Goal: Find specific page/section: Find specific page/section

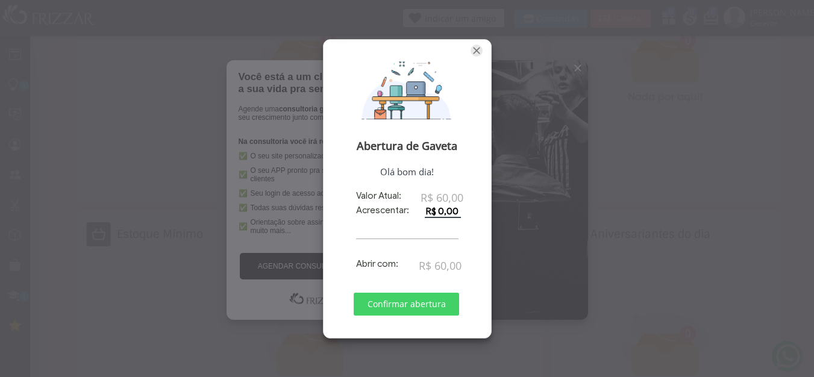
click at [481, 50] on span "Fechar" at bounding box center [477, 51] width 12 height 12
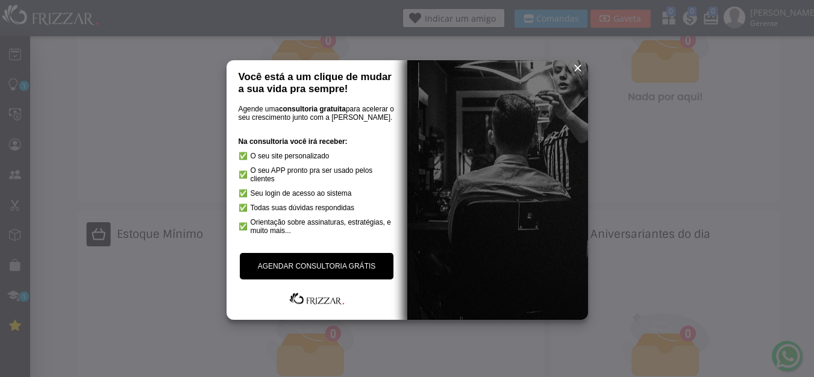
click at [579, 66] on span "reset" at bounding box center [578, 68] width 12 height 12
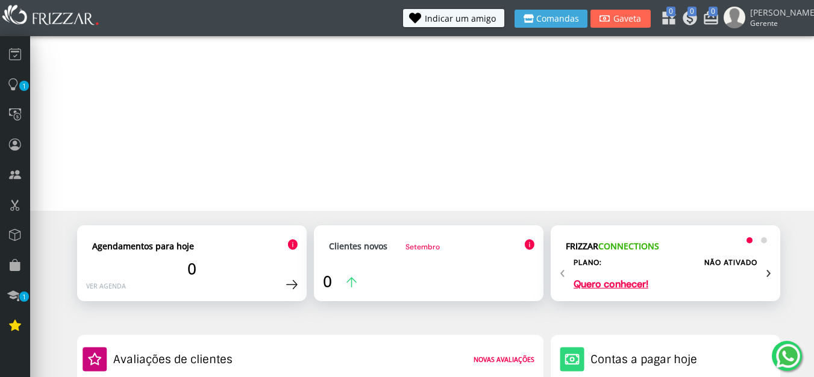
scroll to position [24, 0]
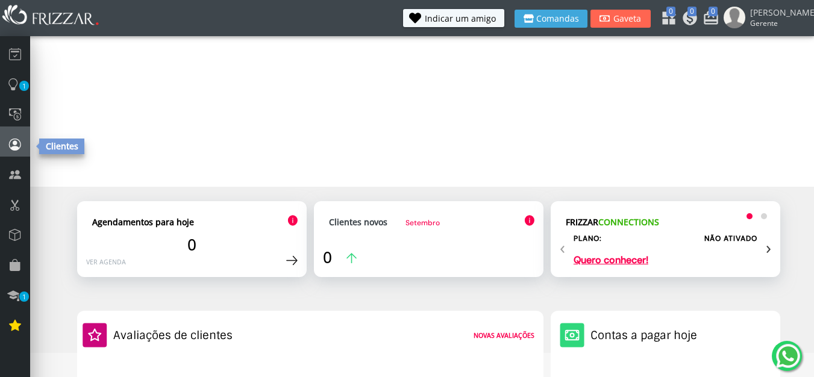
click at [17, 139] on icon at bounding box center [15, 144] width 12 height 16
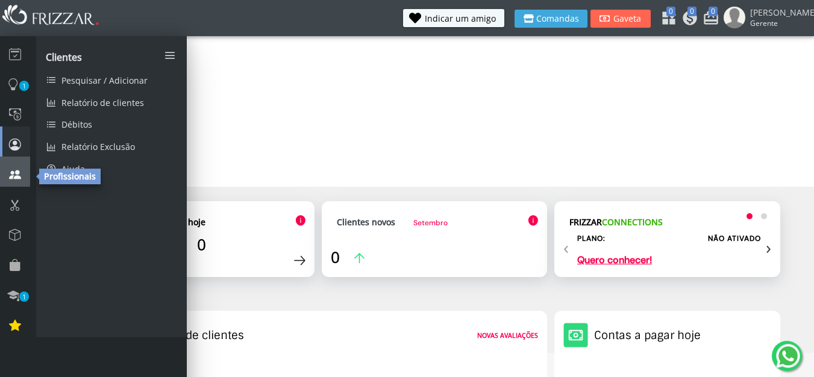
click at [17, 177] on icon at bounding box center [15, 174] width 12 height 16
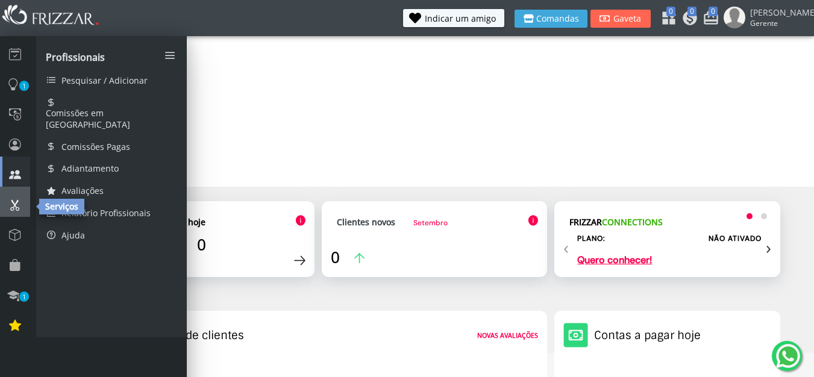
click at [13, 209] on icon at bounding box center [15, 204] width 12 height 16
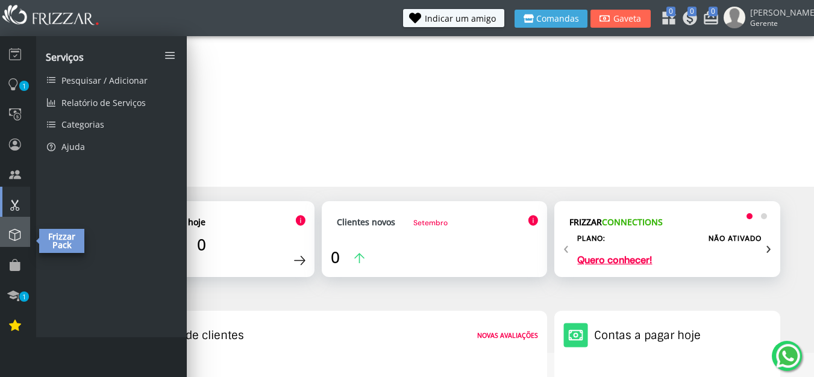
click at [11, 236] on icon at bounding box center [15, 235] width 12 height 16
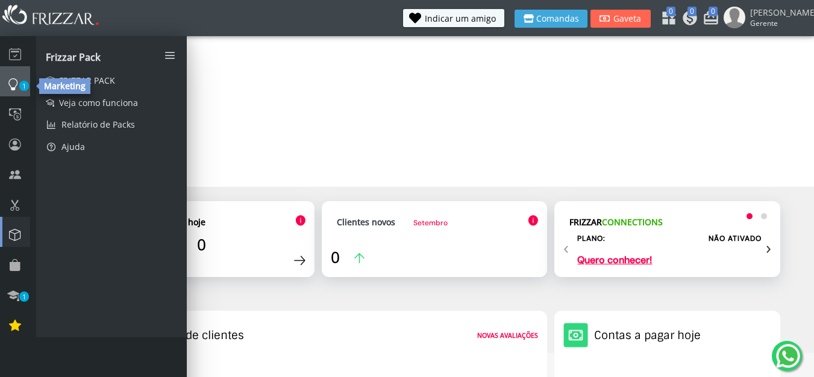
click at [19, 84] on span "1" at bounding box center [24, 86] width 10 height 10
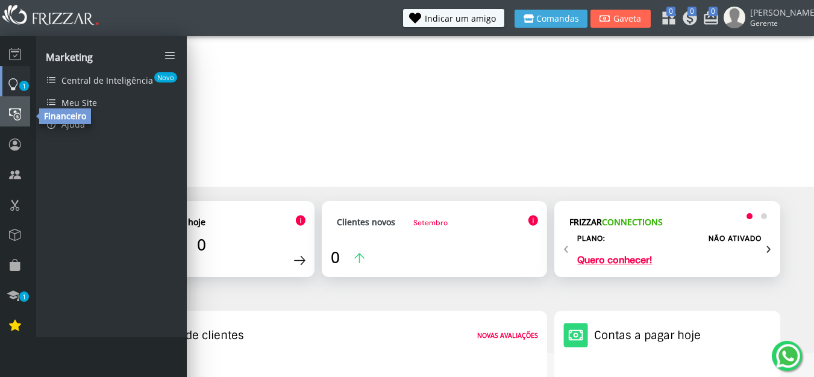
click at [27, 116] on link at bounding box center [15, 111] width 30 height 30
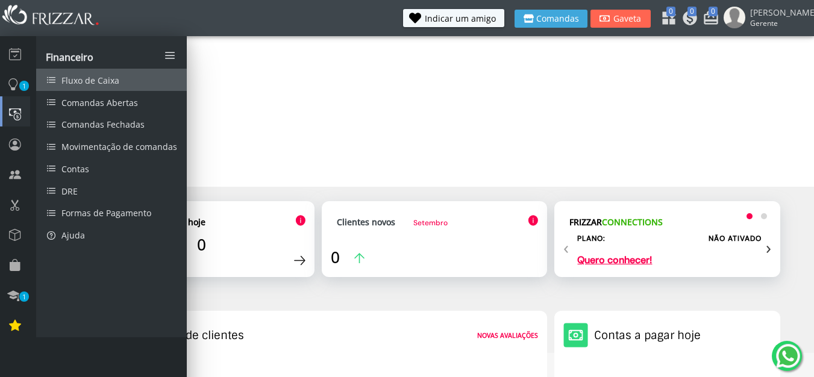
click at [85, 76] on span "Fluxo de Caixa" at bounding box center [90, 80] width 58 height 11
